Goal: Task Accomplishment & Management: Complete application form

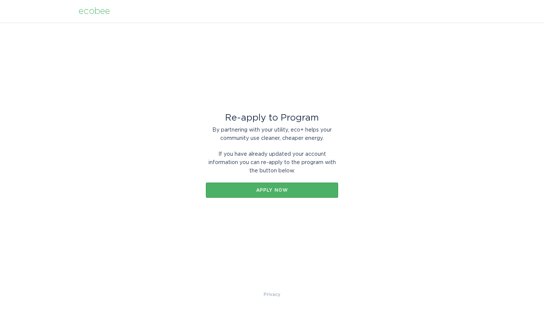
click at [291, 191] on div "Apply now" at bounding box center [272, 190] width 125 height 5
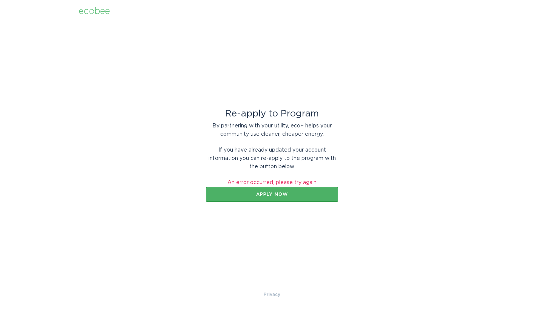
click at [291, 191] on button "Apply now" at bounding box center [272, 194] width 132 height 15
click at [97, 17] on header "ecobee" at bounding box center [272, 11] width 387 height 23
click at [97, 14] on div "ecobee" at bounding box center [94, 11] width 31 height 8
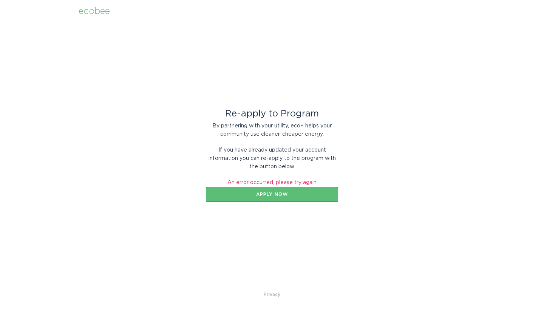
click at [95, 12] on div "ecobee" at bounding box center [94, 11] width 31 height 8
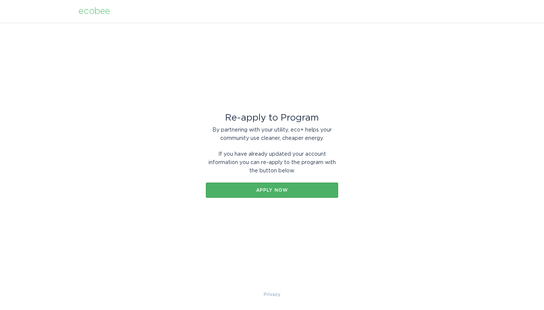
click at [266, 188] on div "Apply now" at bounding box center [272, 190] width 125 height 5
